Goal: Find specific page/section: Find specific page/section

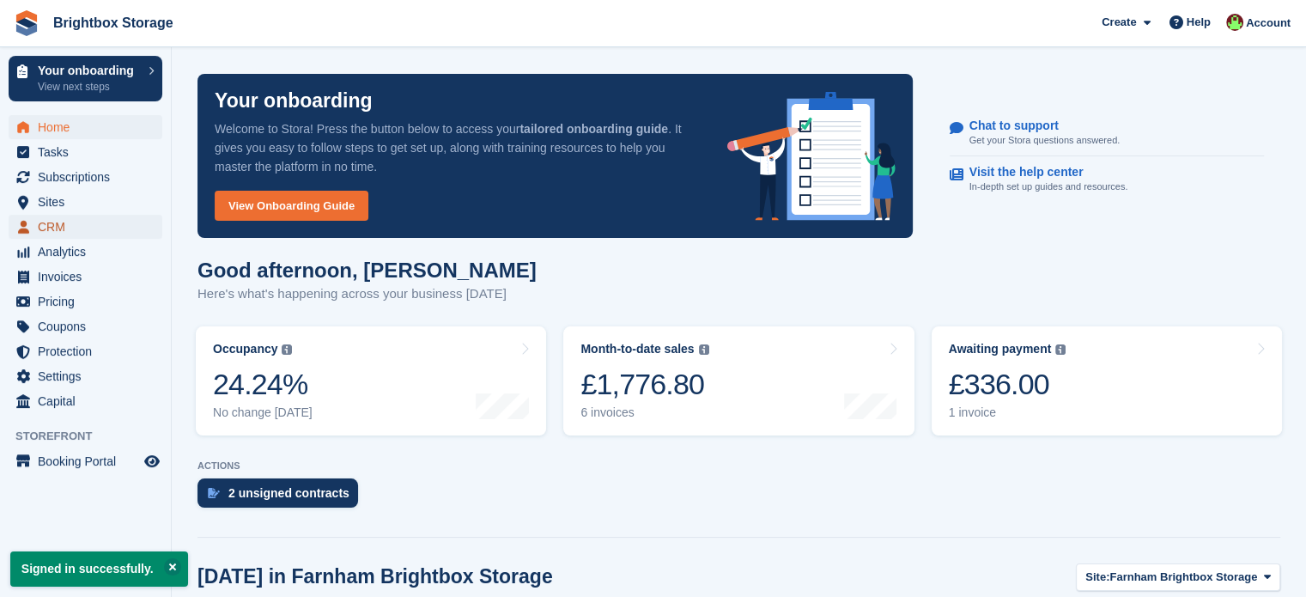
click at [52, 226] on span "CRM" at bounding box center [89, 227] width 103 height 24
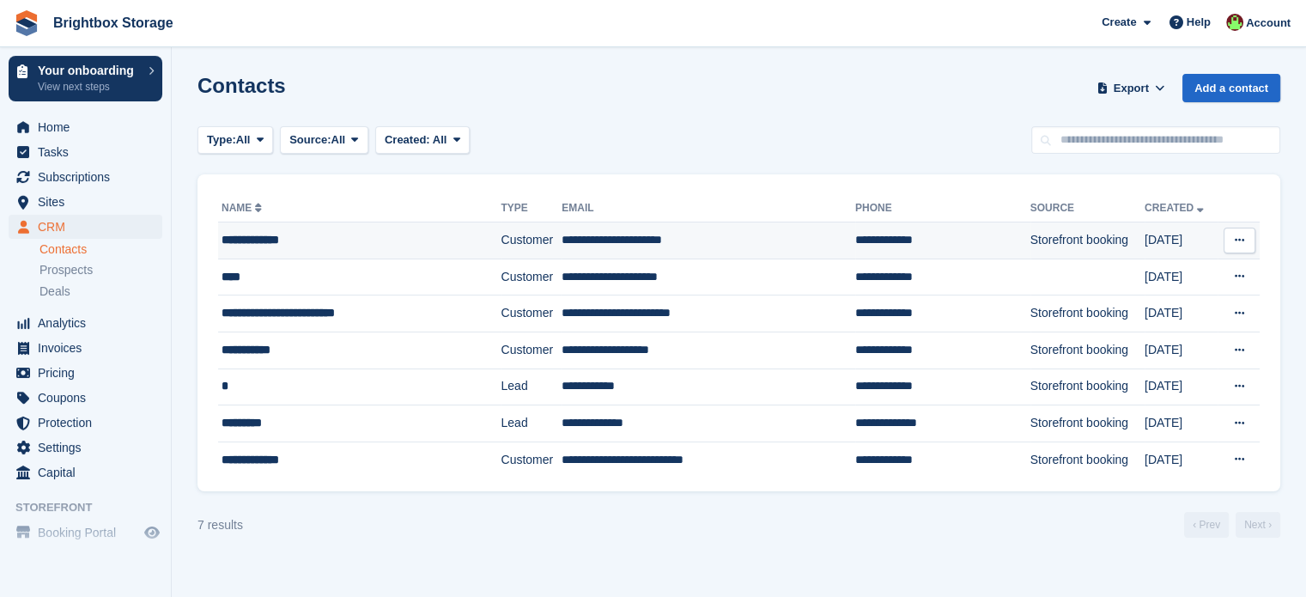
click at [769, 233] on td "**********" at bounding box center [709, 240] width 294 height 37
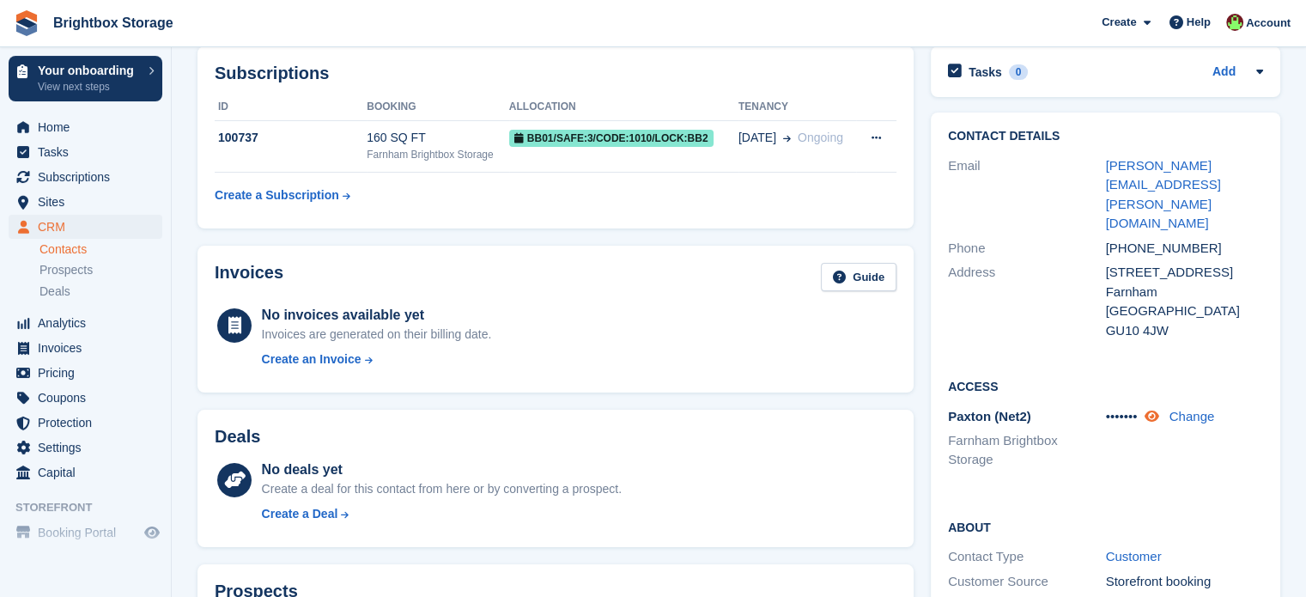
scroll to position [172, 0]
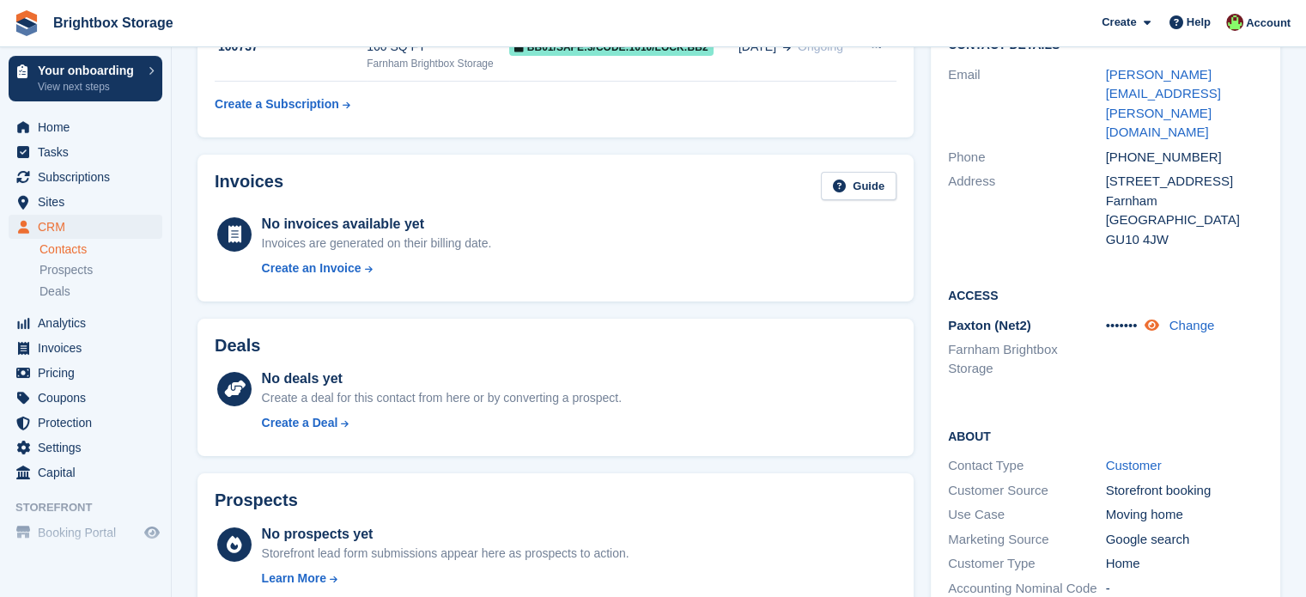
click at [1158, 319] on icon at bounding box center [1151, 325] width 15 height 13
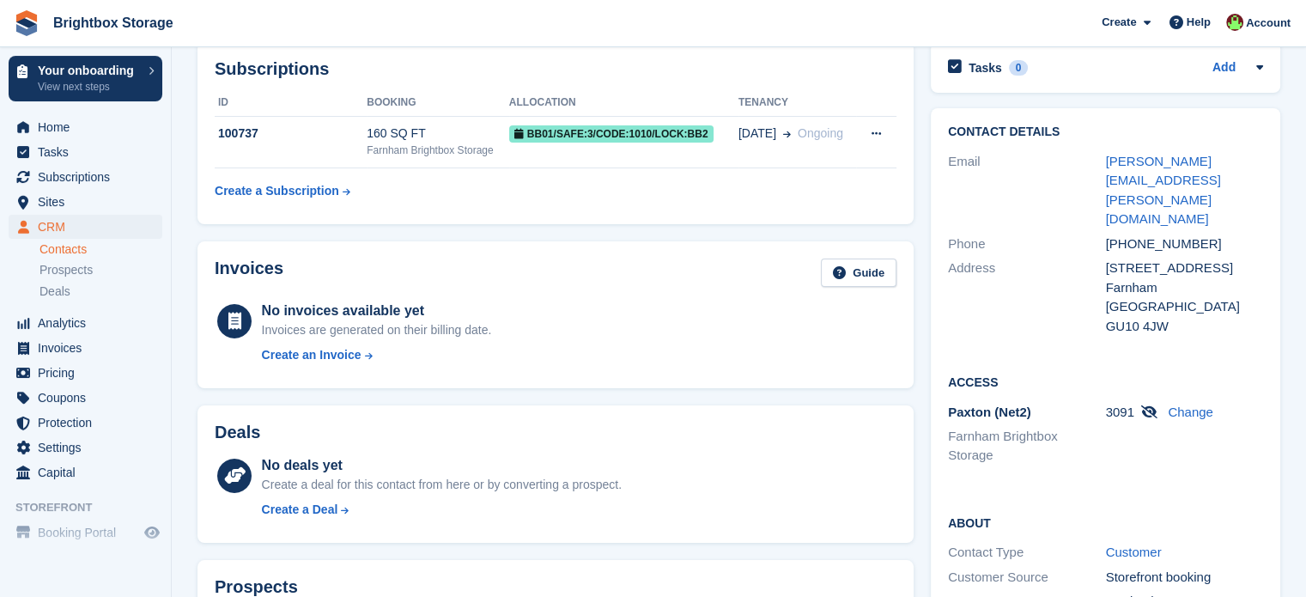
scroll to position [0, 0]
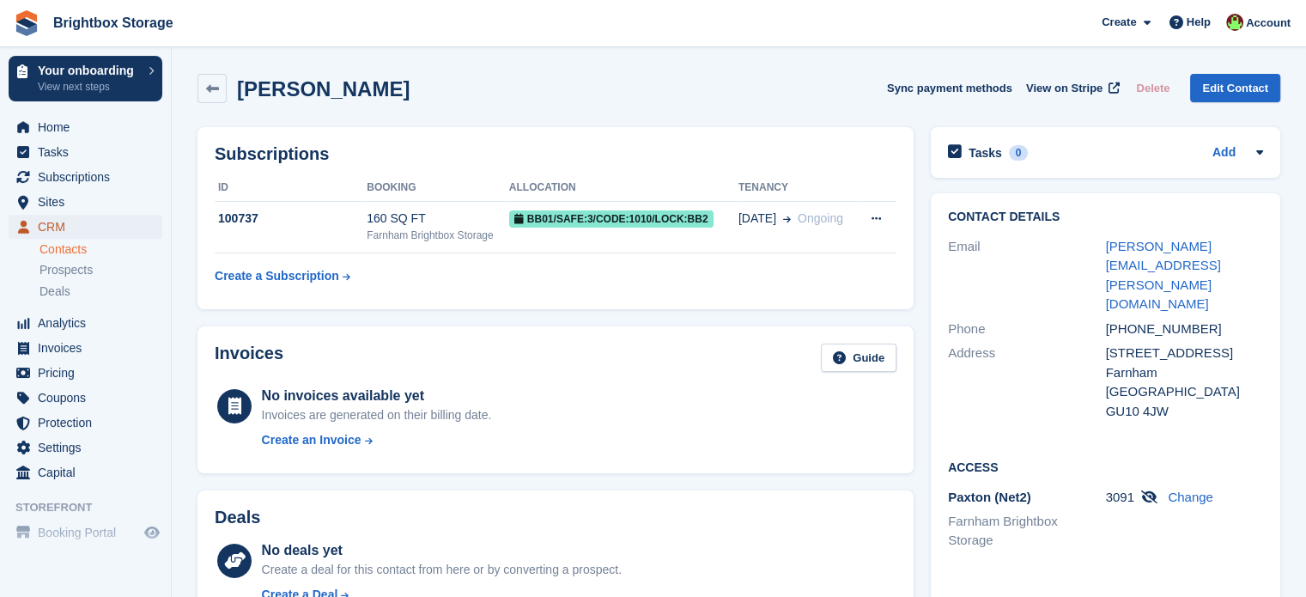
click at [57, 222] on span "CRM" at bounding box center [89, 227] width 103 height 24
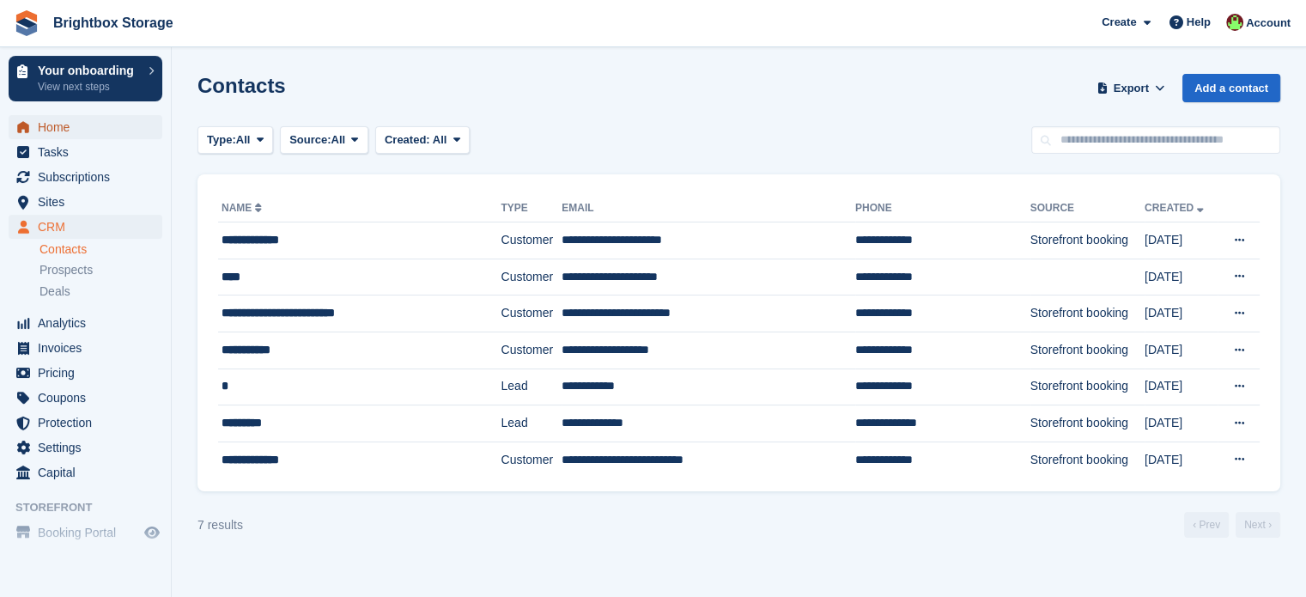
click at [64, 130] on span "Home" at bounding box center [89, 127] width 103 height 24
